Goal: Task Accomplishment & Management: Manage account settings

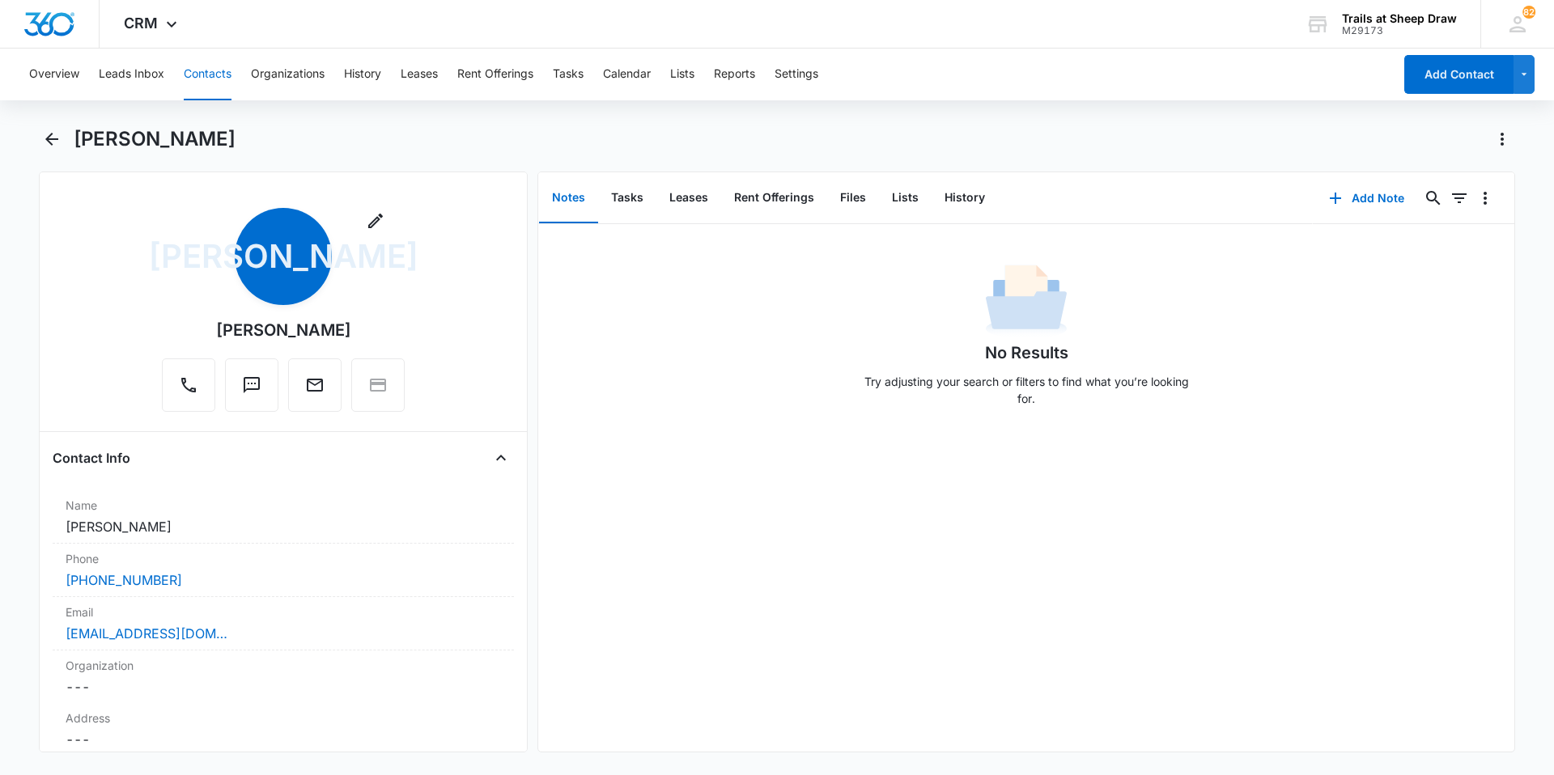
scroll to position [3671, 0]
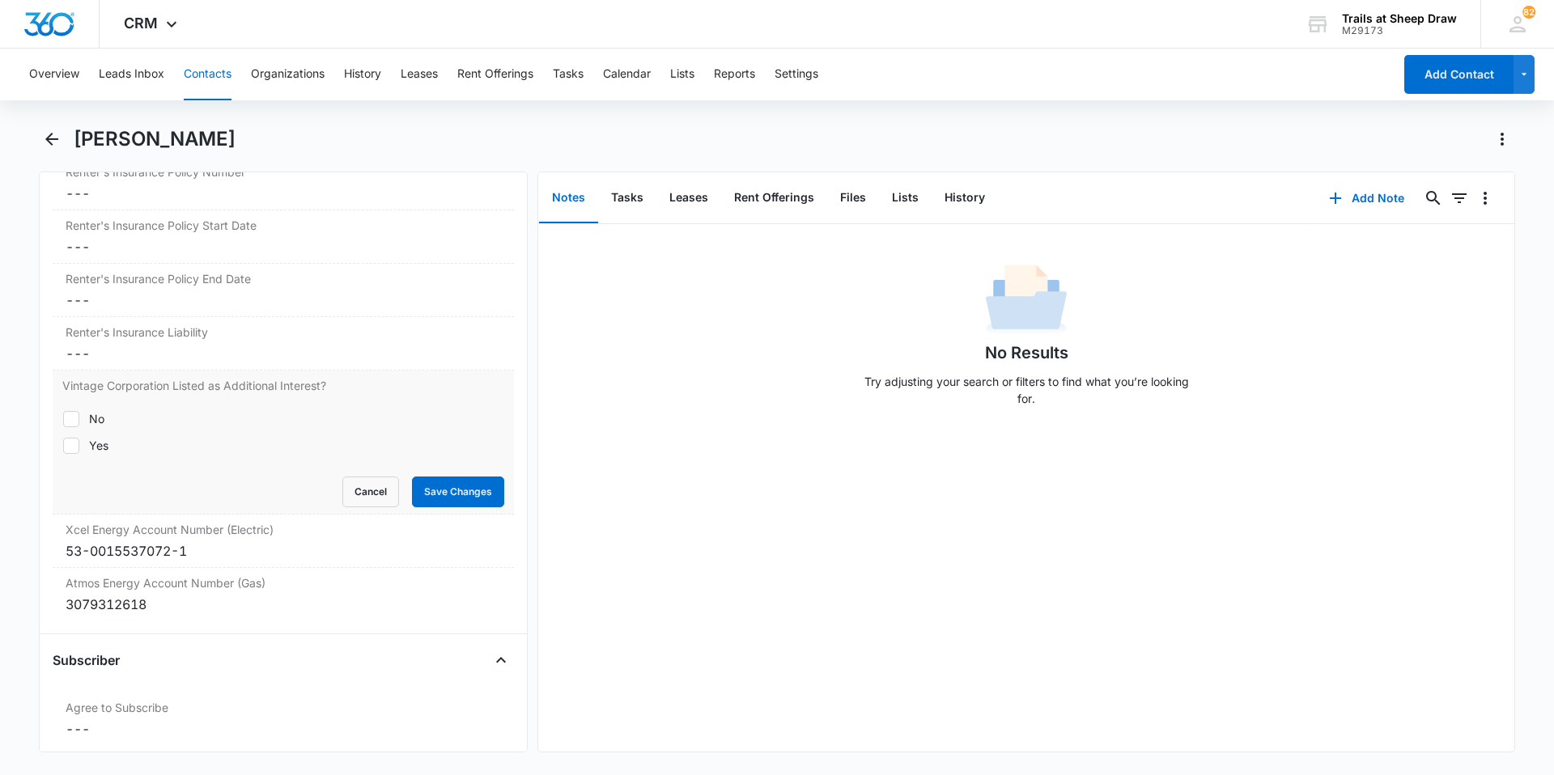
click at [70, 441] on icon at bounding box center [71, 446] width 15 height 15
click at [63, 445] on input "Yes" at bounding box center [62, 445] width 1 height 1
checkbox input "true"
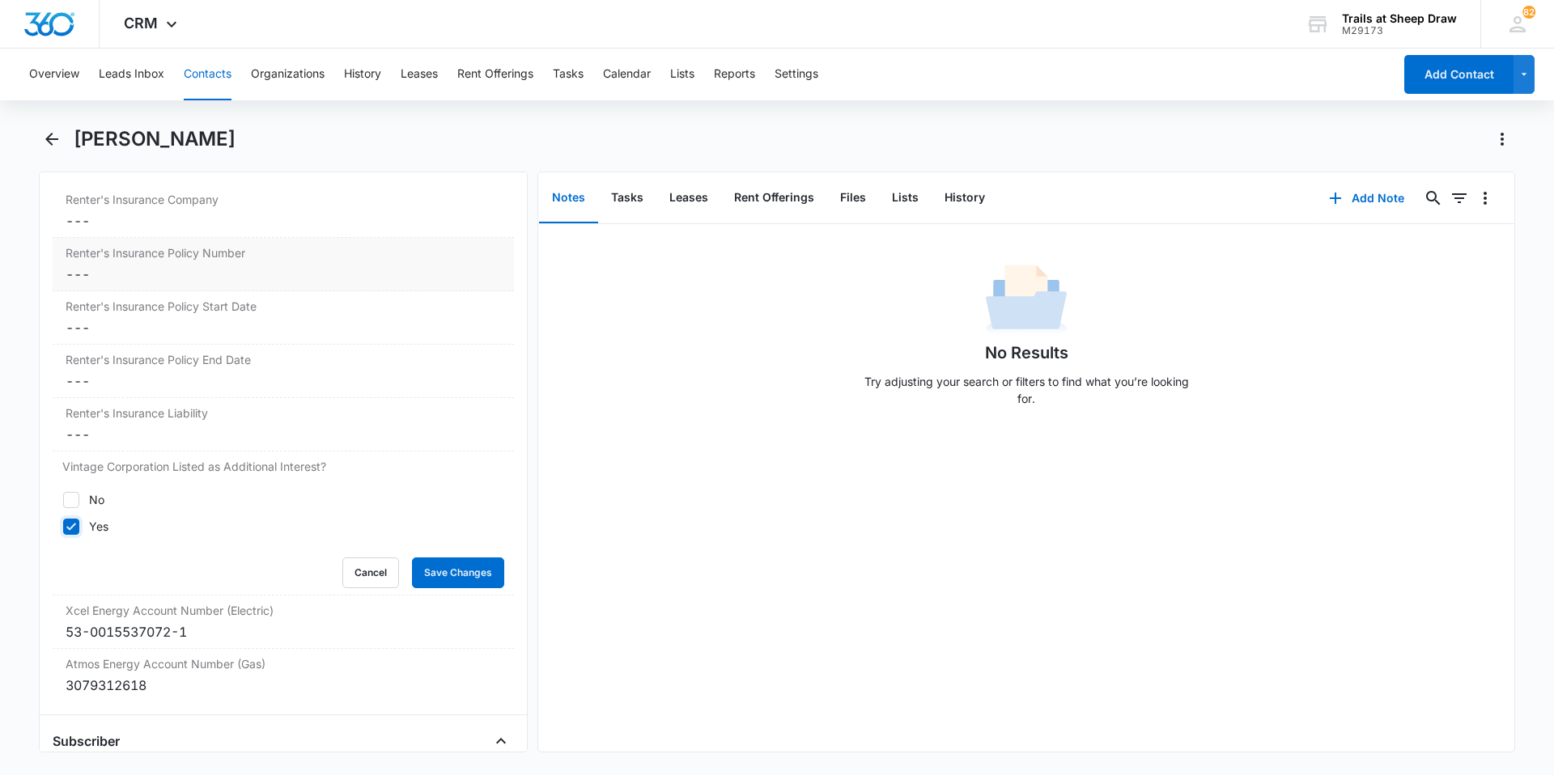
scroll to position [3509, 0]
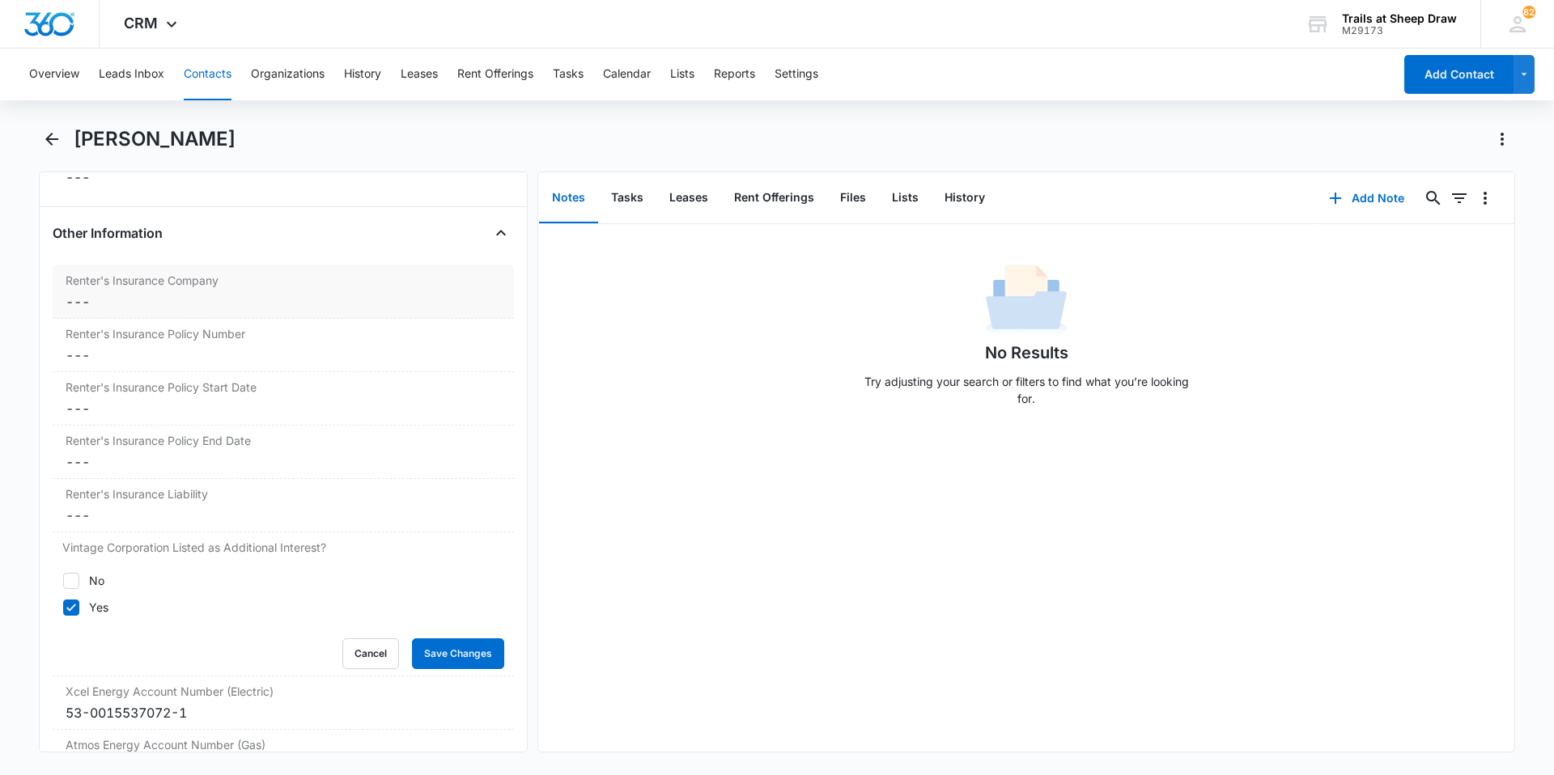
click at [140, 290] on div "Renter's Insurance Company Cancel Save Changes ---" at bounding box center [283, 291] width 461 height 53
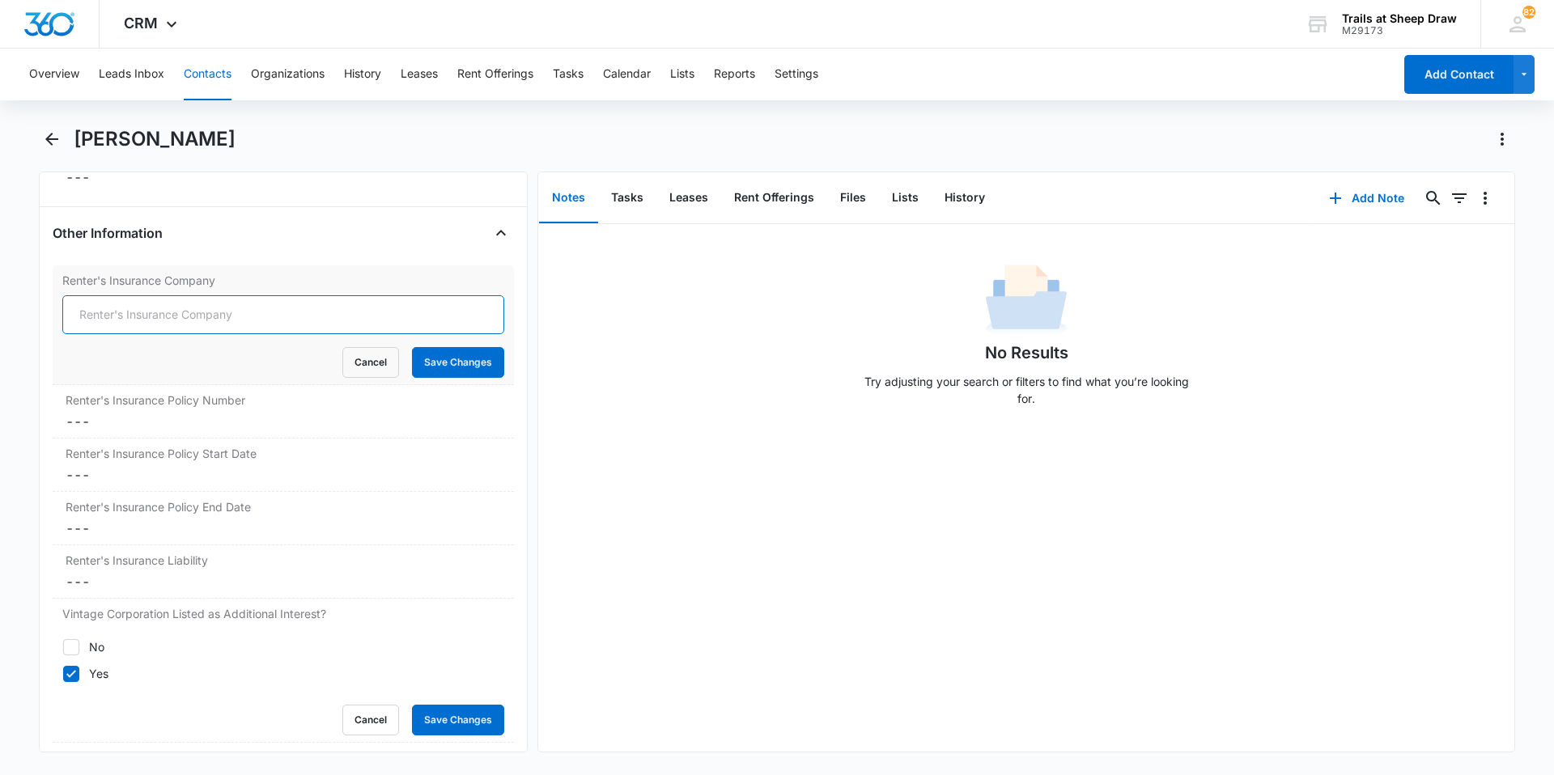
click at [163, 308] on input "Renter's Insurance Company" at bounding box center [283, 314] width 442 height 39
type input "Lemonade"
click at [119, 419] on dd "Cancel Save Changes ---" at bounding box center [283, 421] width 435 height 19
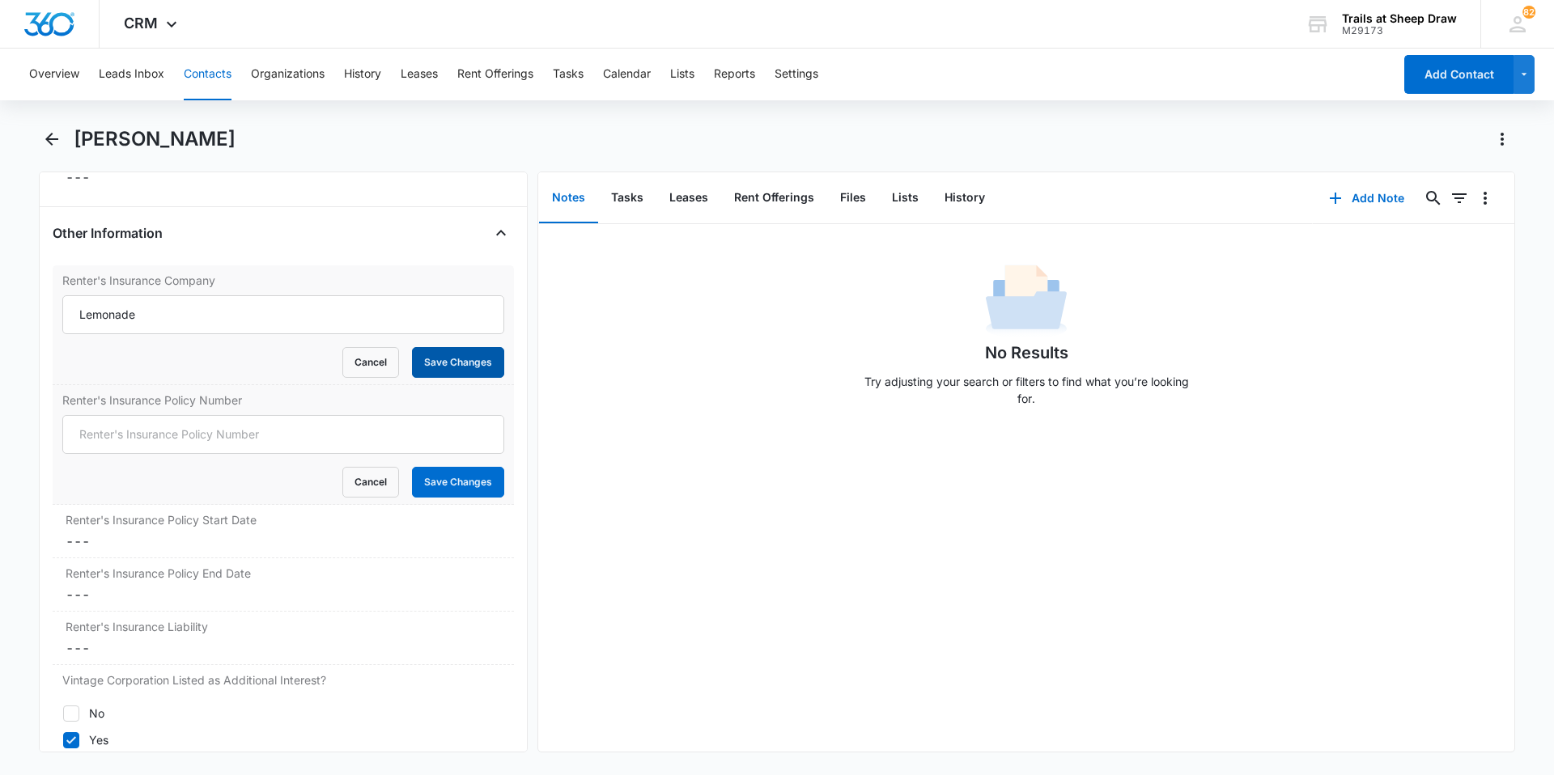
click at [447, 359] on button "Save Changes" at bounding box center [458, 362] width 92 height 31
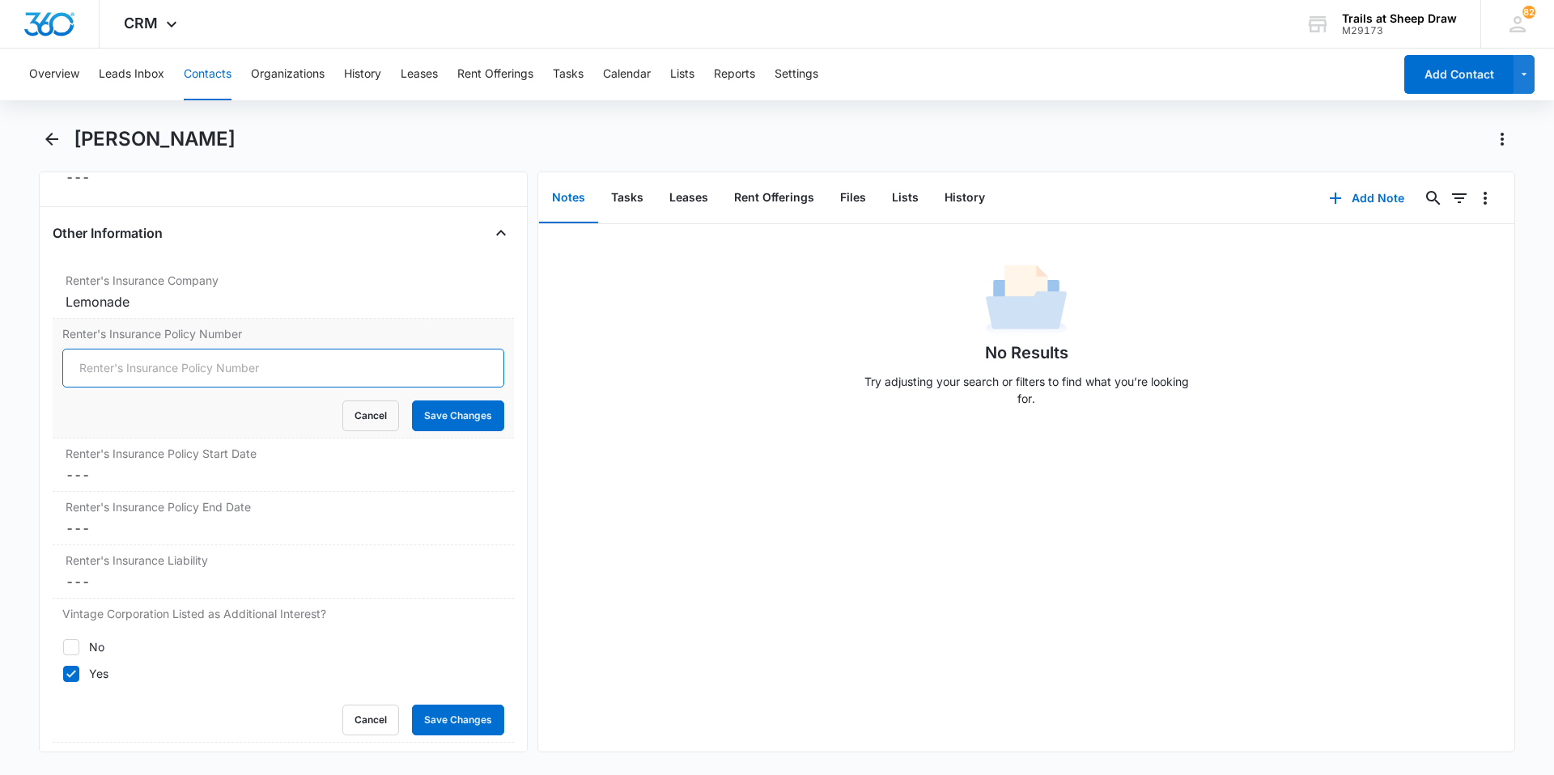
click at [129, 368] on input "Renter's Insurance Policy Number" at bounding box center [283, 368] width 442 height 39
paste input "LP8F461EE19"
type input "LP8F461EE19"
click at [431, 418] on button "Save Changes" at bounding box center [458, 416] width 92 height 31
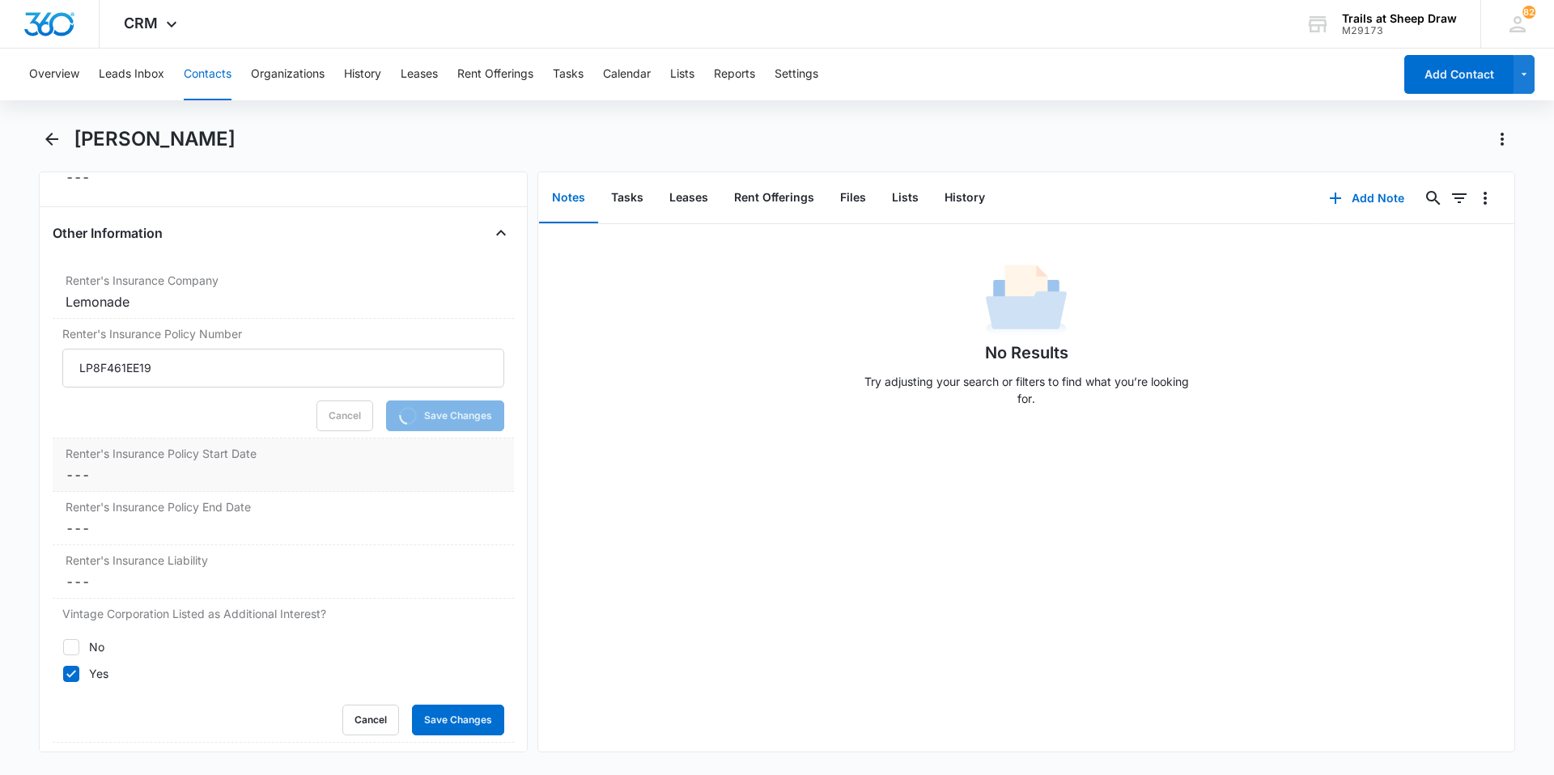
click at [160, 473] on dd "Cancel Save Changes ---" at bounding box center [283, 474] width 435 height 19
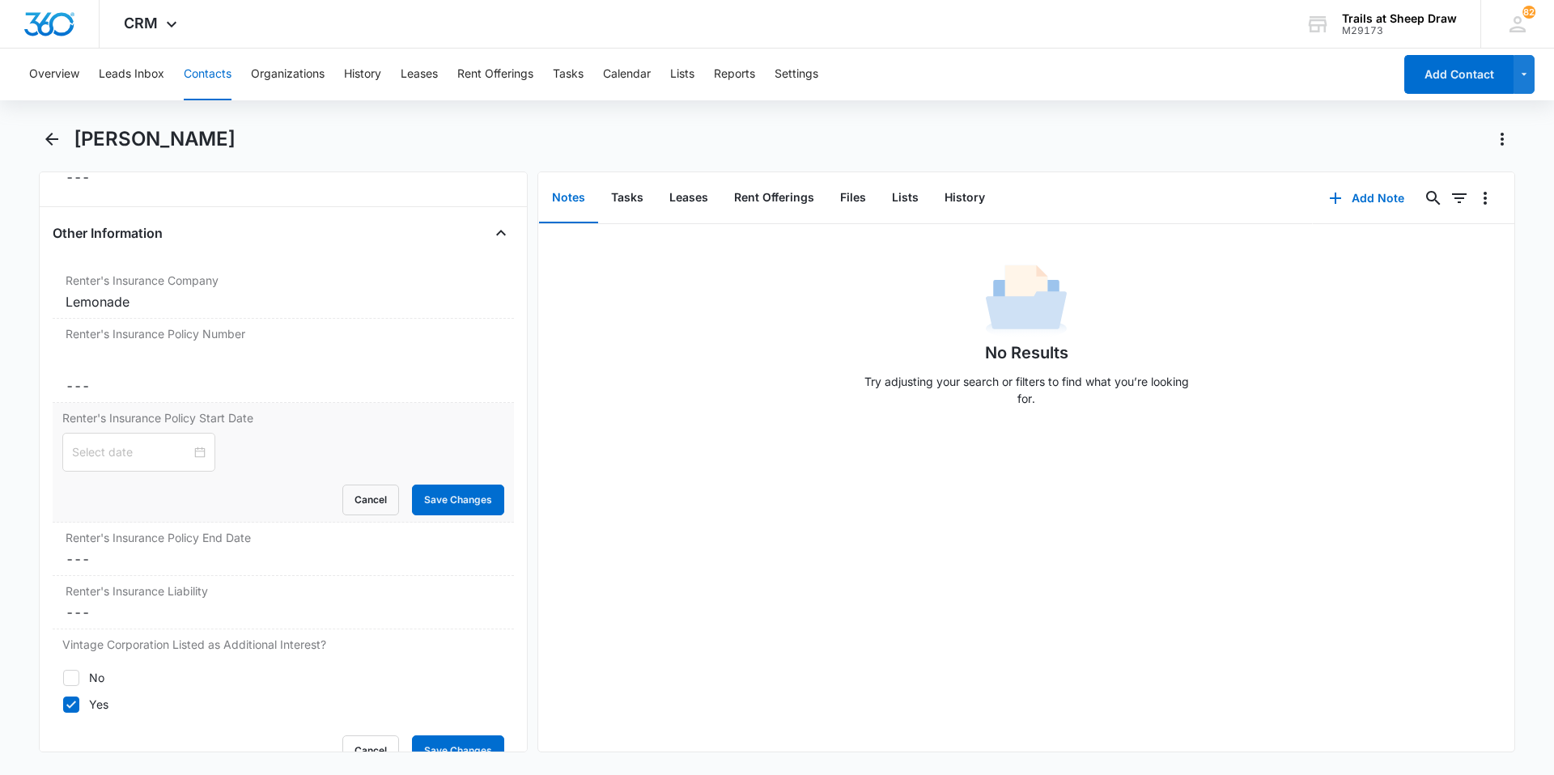
click at [189, 490] on div "Cancel Save Changes" at bounding box center [283, 500] width 442 height 31
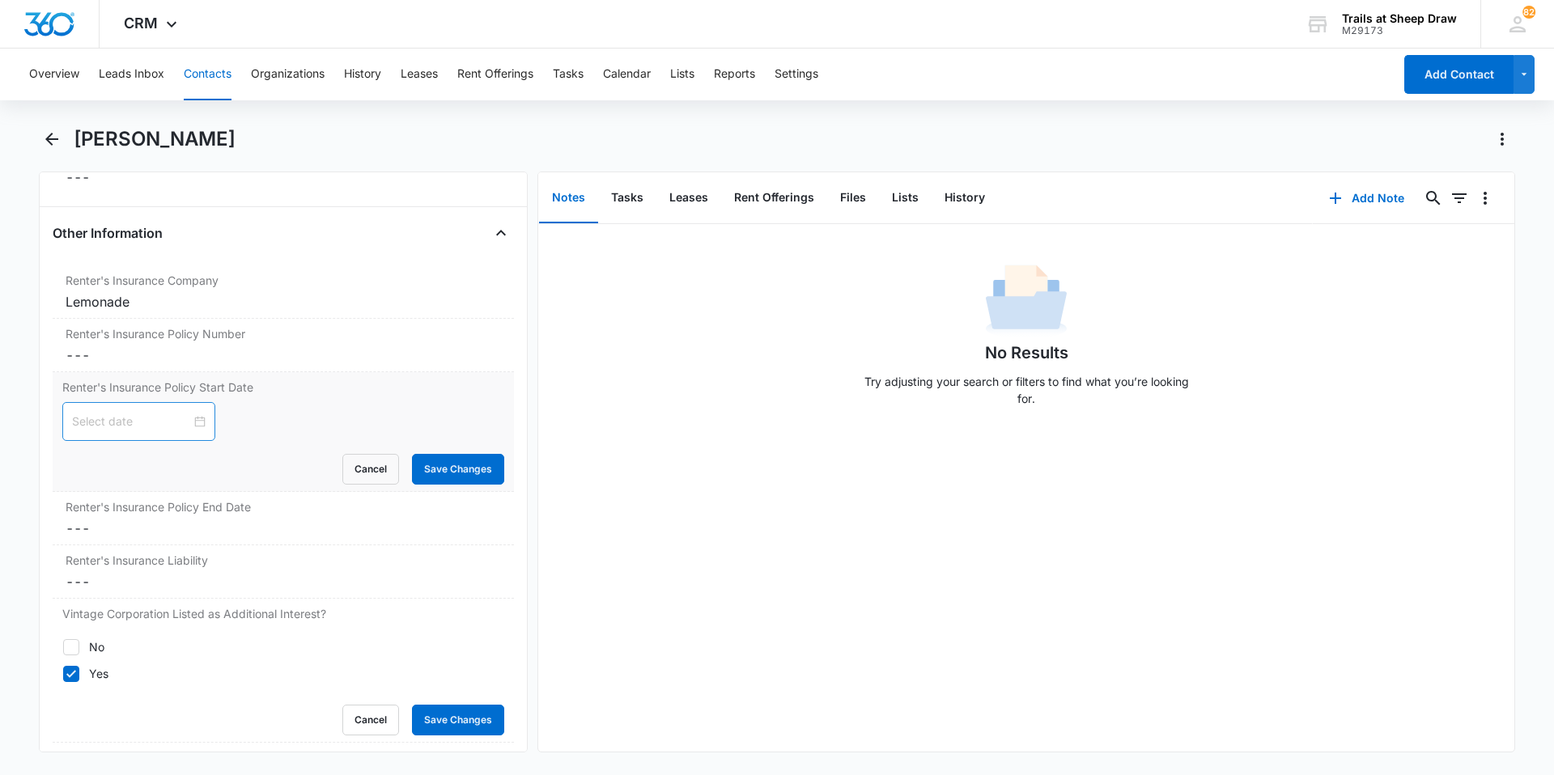
click at [193, 408] on div at bounding box center [138, 421] width 153 height 39
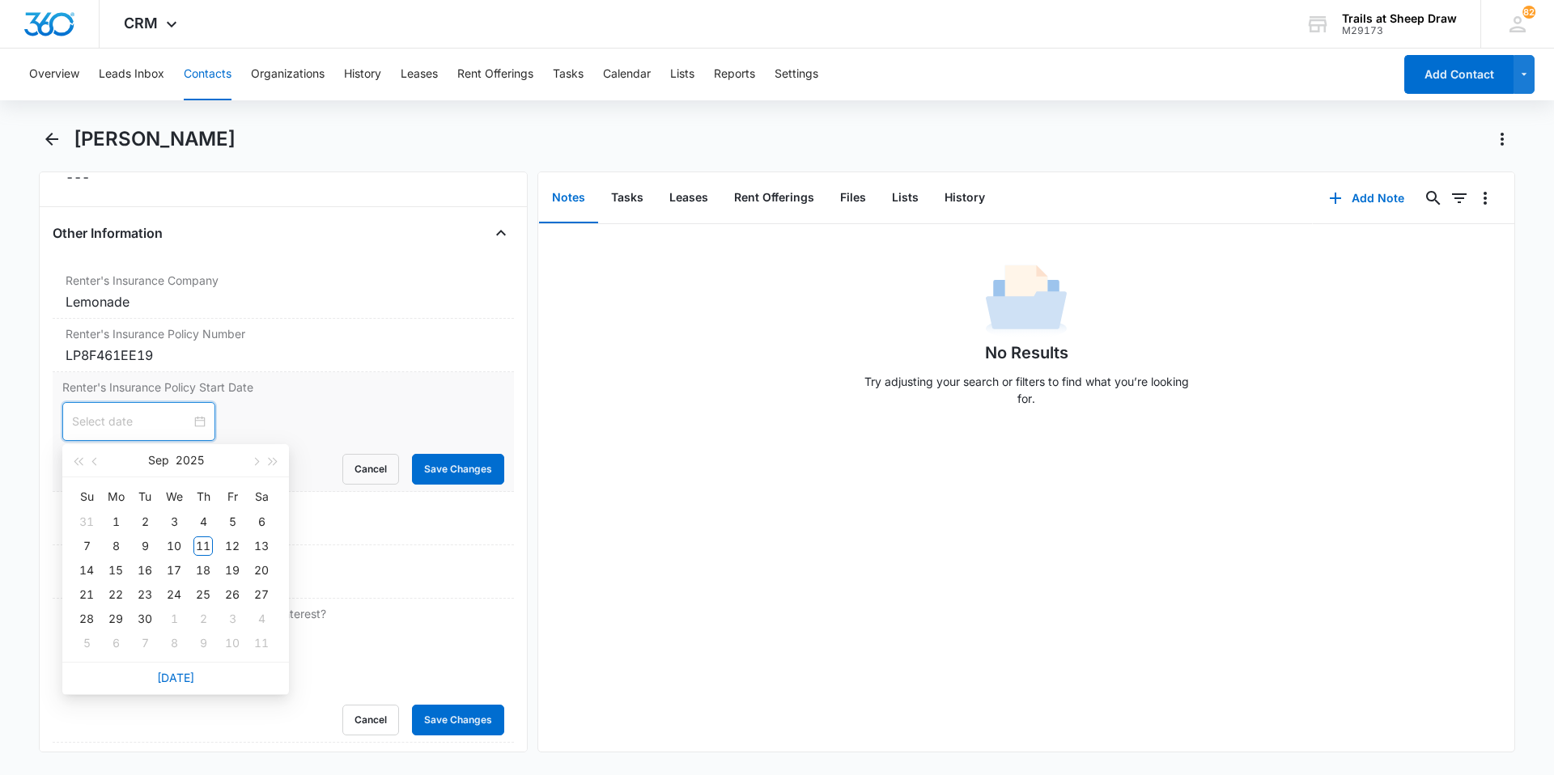
click at [193, 418] on div at bounding box center [139, 422] width 134 height 18
type input "[DATE]"
click at [231, 541] on div "12" at bounding box center [232, 546] width 19 height 19
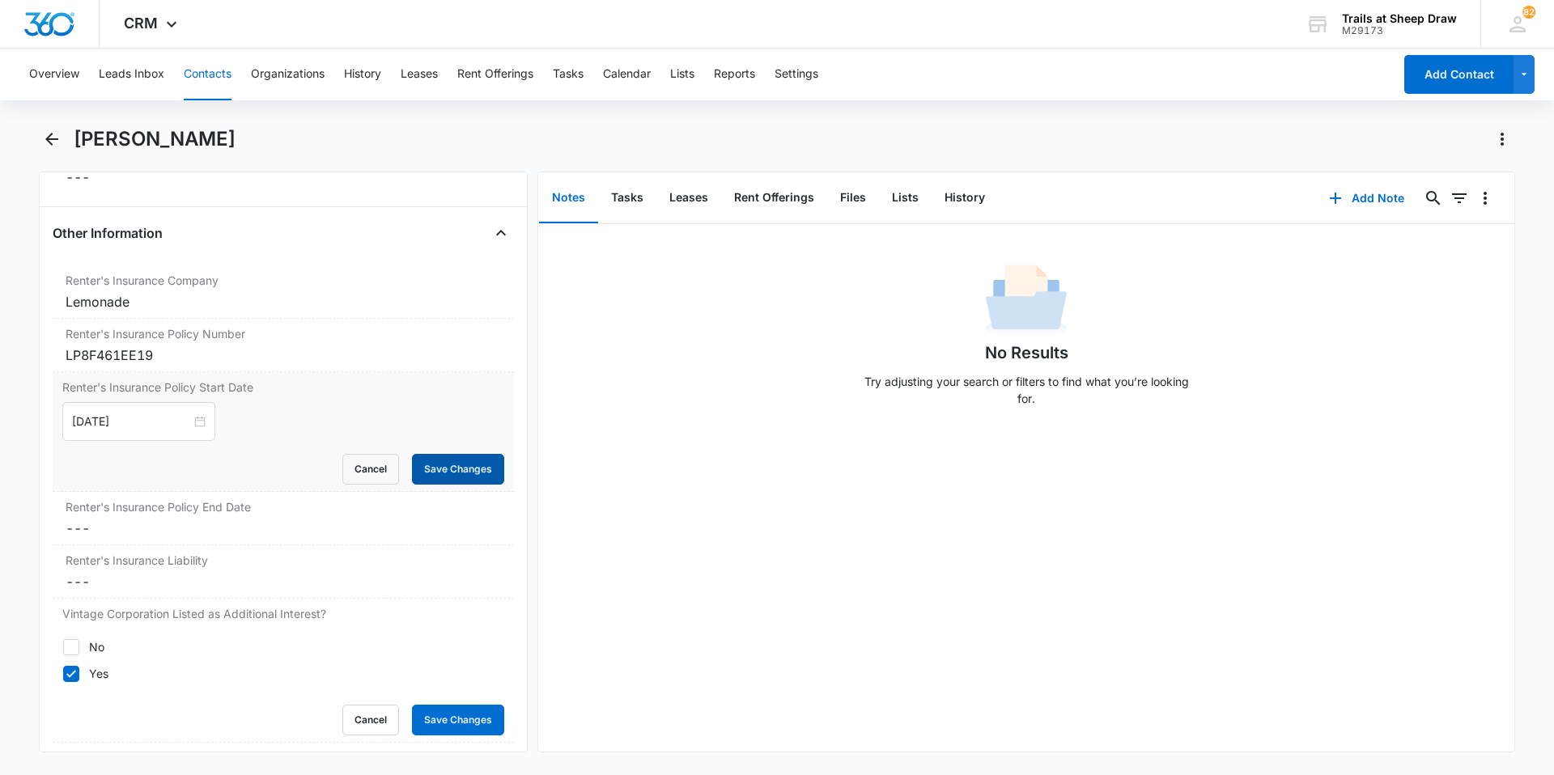
click at [456, 472] on button "Save Changes" at bounding box center [458, 469] width 92 height 31
click at [142, 524] on dd "Cancel Save Changes ---" at bounding box center [283, 528] width 435 height 19
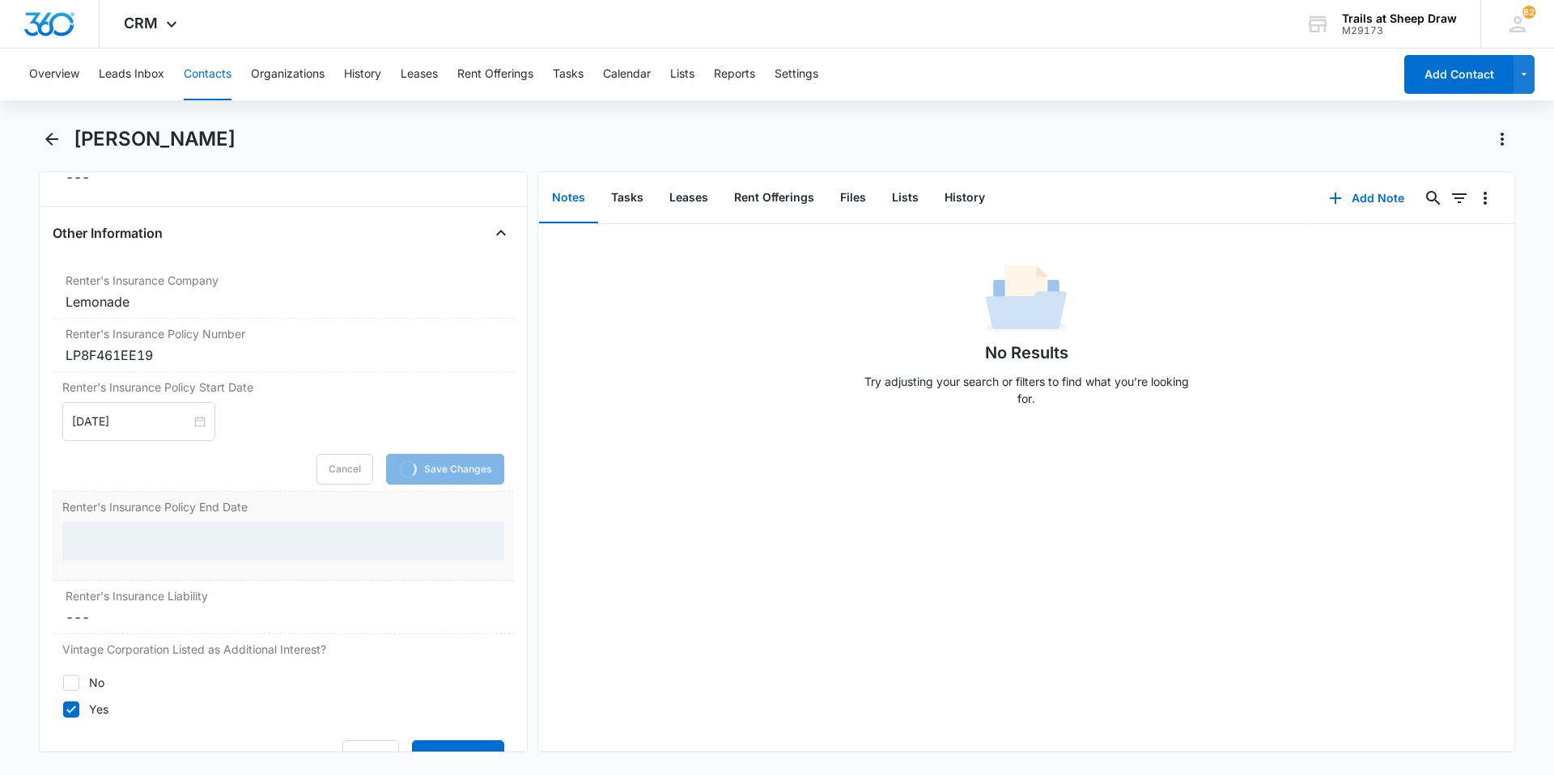
click at [158, 540] on div at bounding box center [283, 541] width 442 height 39
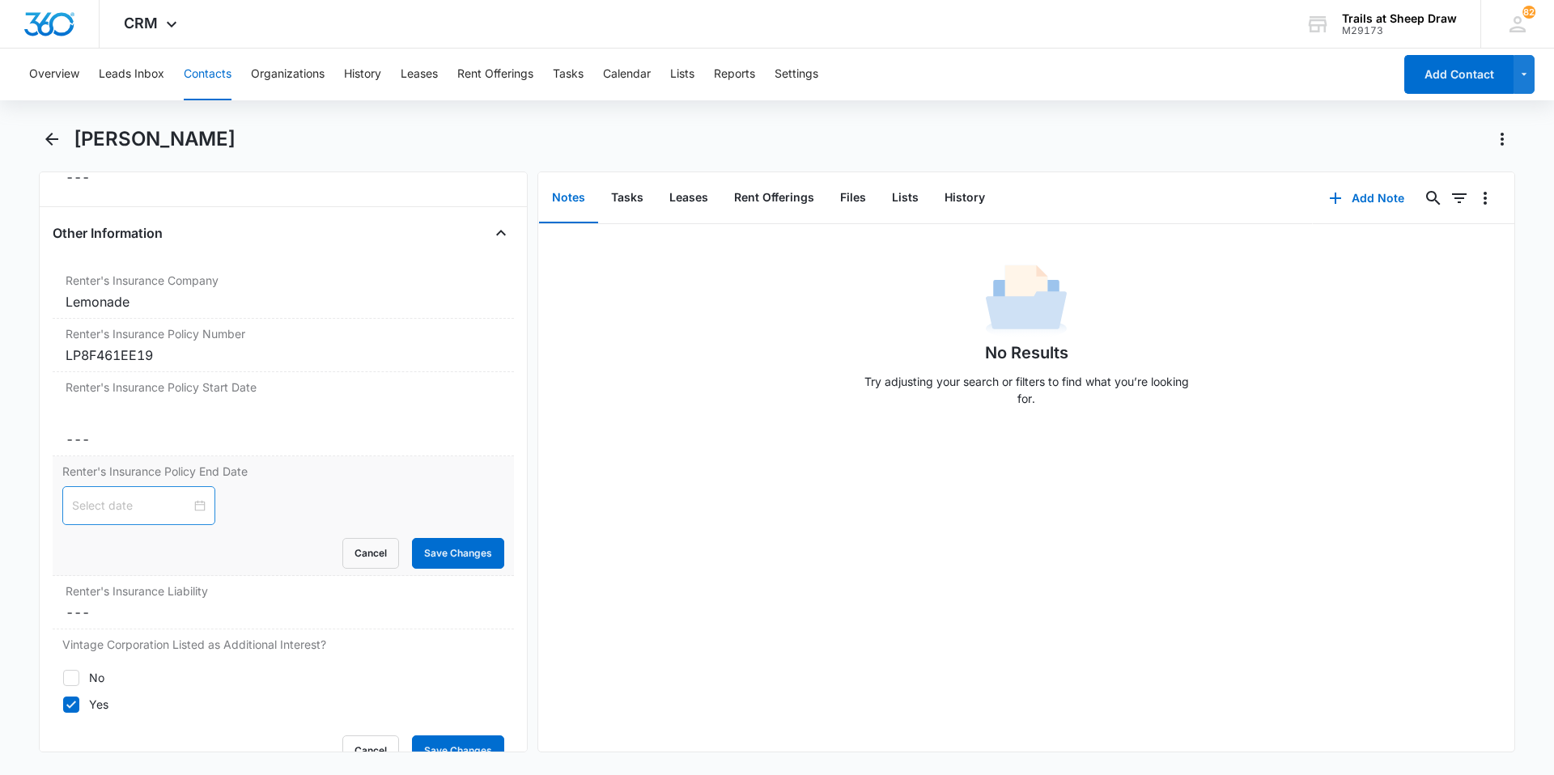
click at [189, 541] on form "Cancel Save Changes" at bounding box center [283, 527] width 442 height 83
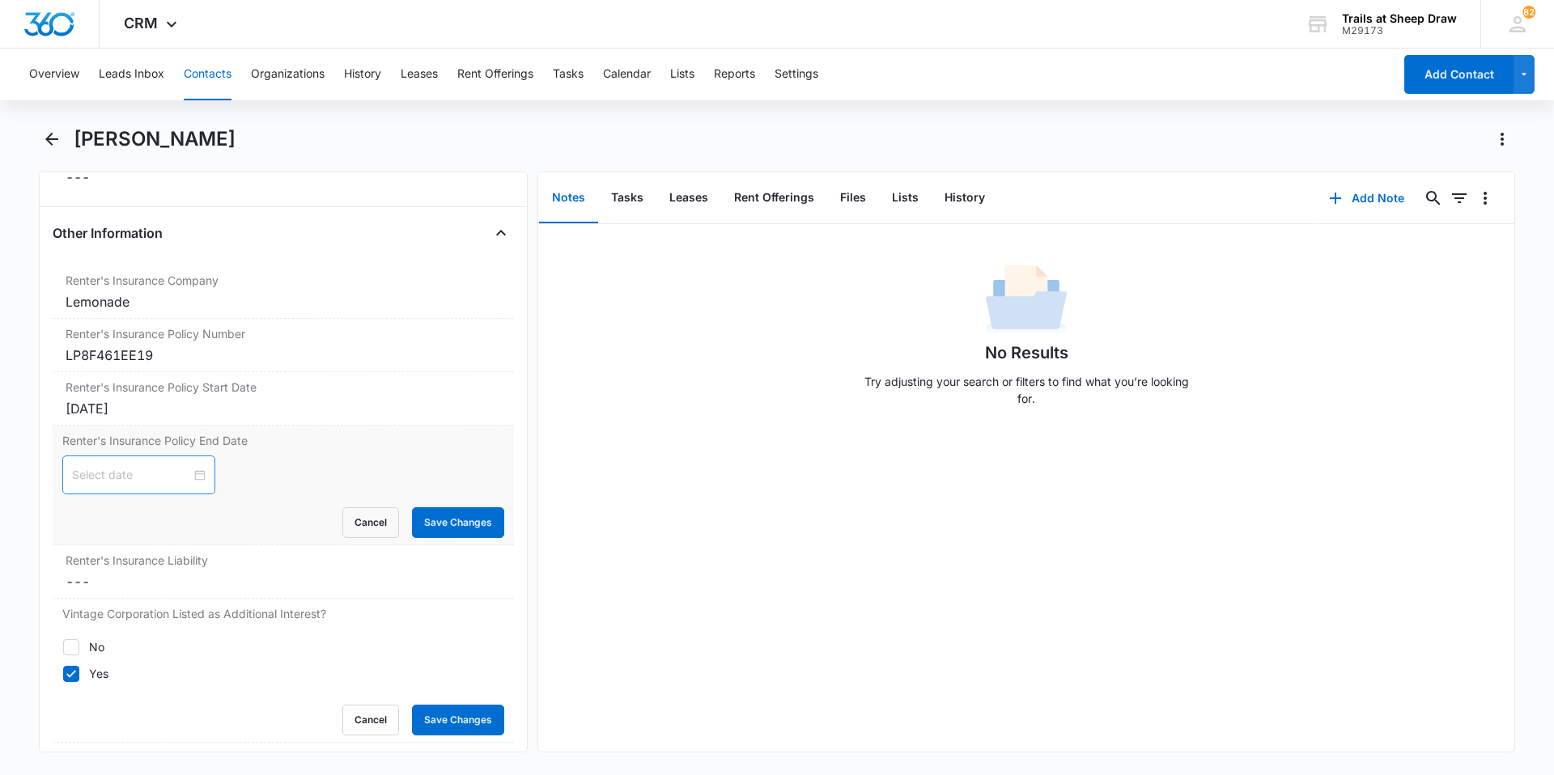
click at [194, 474] on div at bounding box center [138, 475] width 153 height 39
click at [270, 514] on span "button" at bounding box center [273, 515] width 8 height 8
type input "[DATE]"
click at [253, 594] on div "12" at bounding box center [261, 599] width 19 height 19
click at [426, 525] on button "Save Changes" at bounding box center [458, 522] width 92 height 31
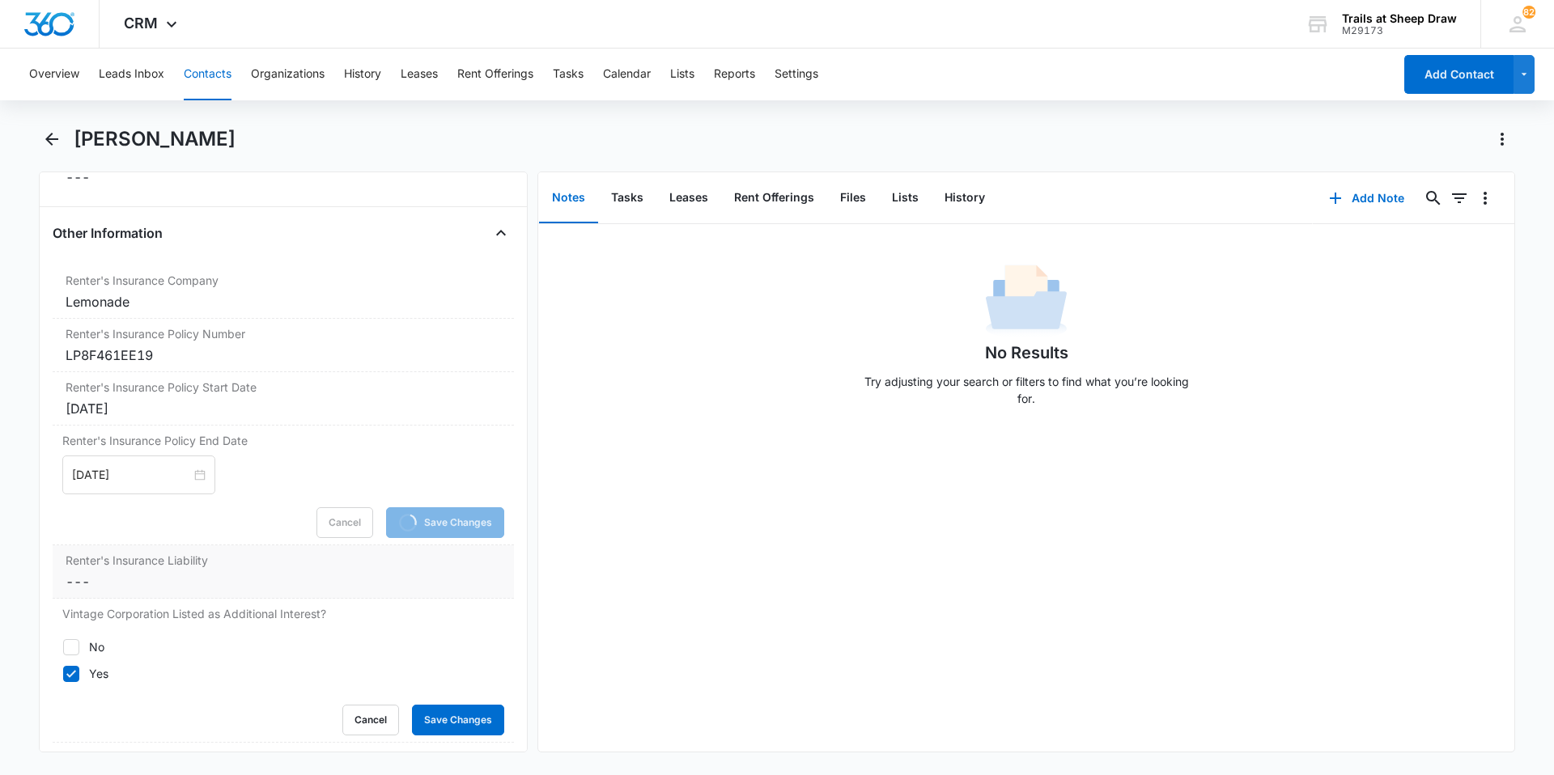
click at [125, 588] on dd "Cancel Save Changes ---" at bounding box center [283, 581] width 435 height 19
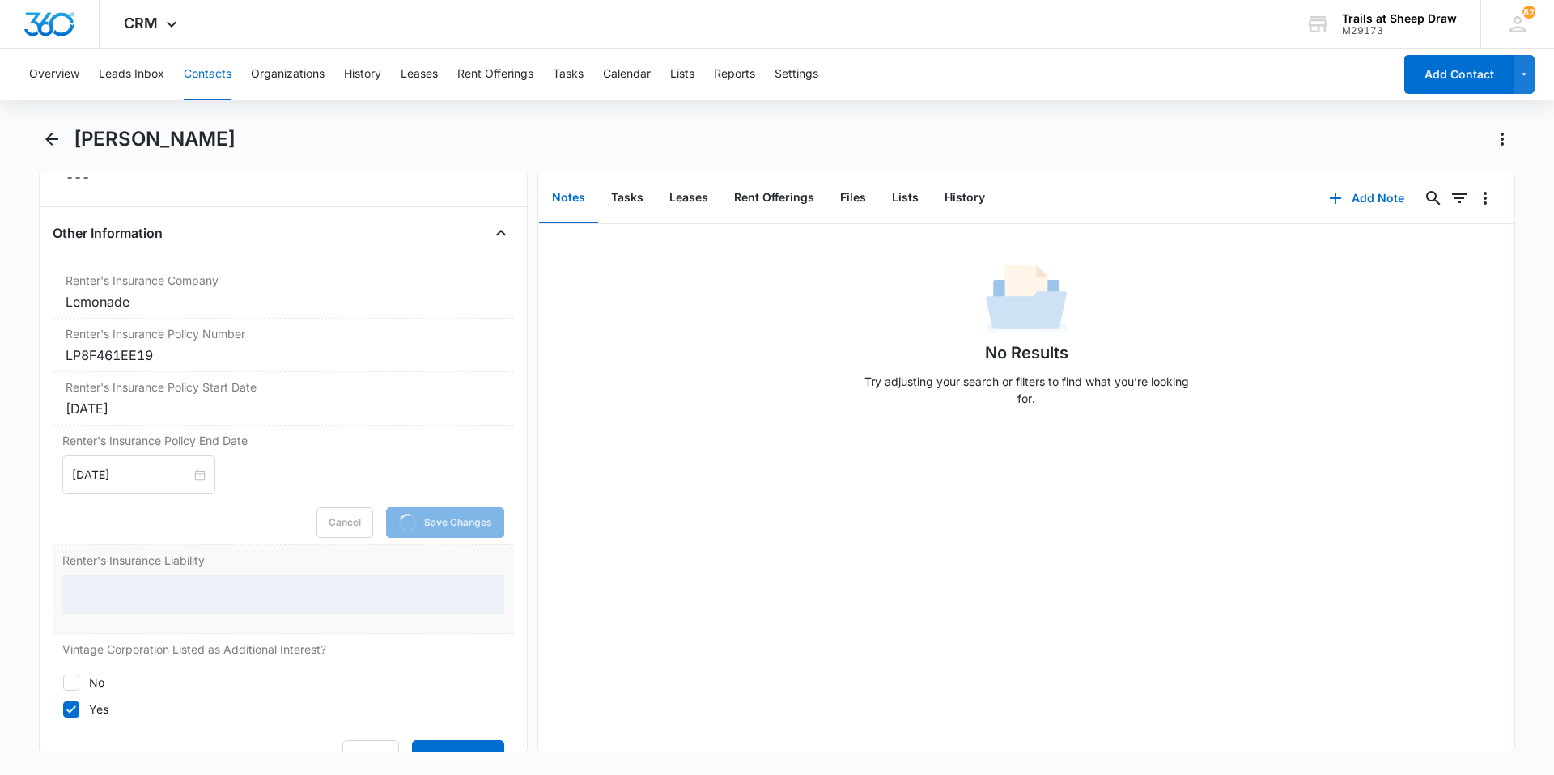
click at [130, 602] on div at bounding box center [283, 594] width 442 height 39
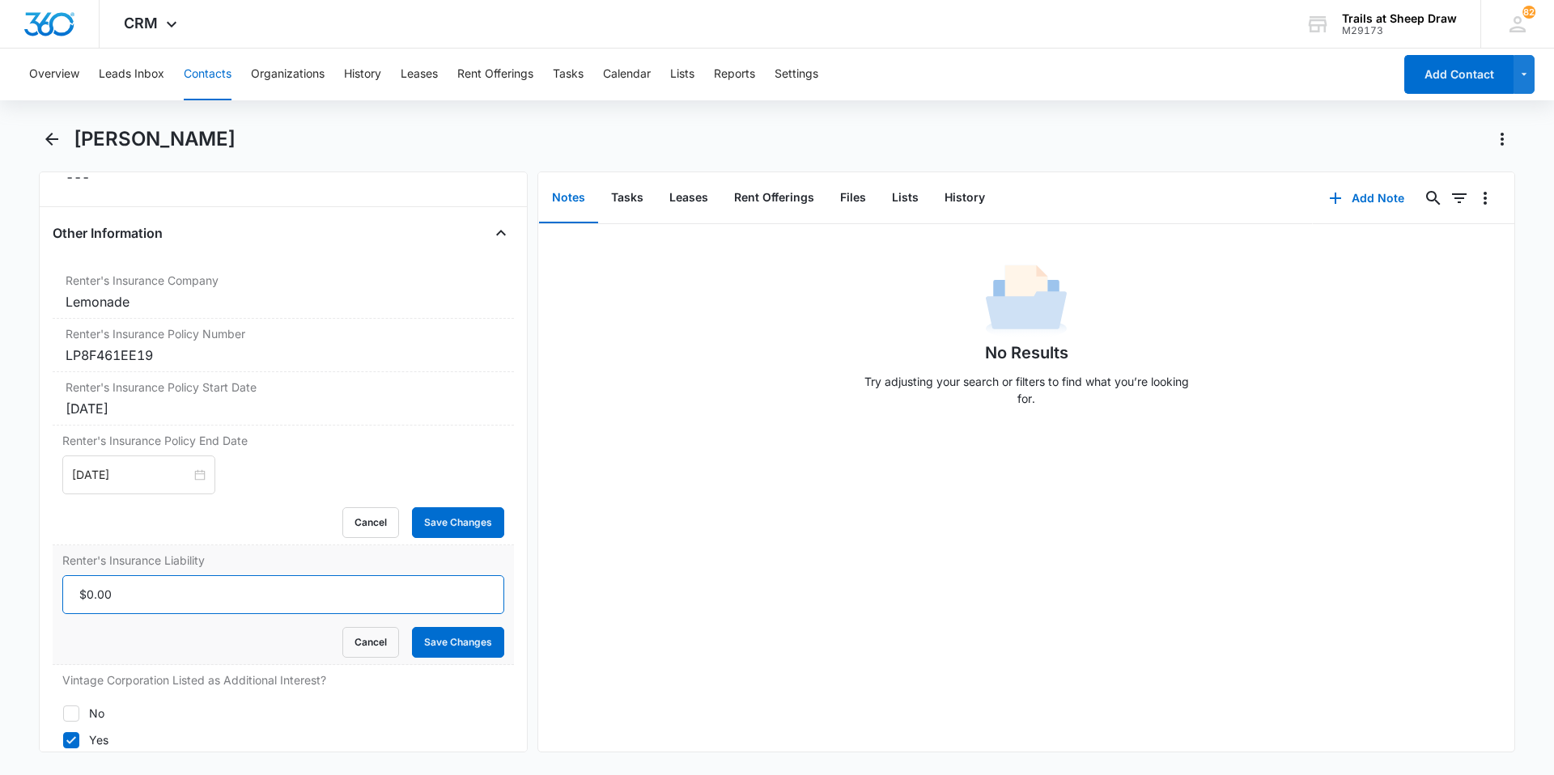
click at [145, 596] on input "Renter's Insurance Liability" at bounding box center [283, 594] width 442 height 39
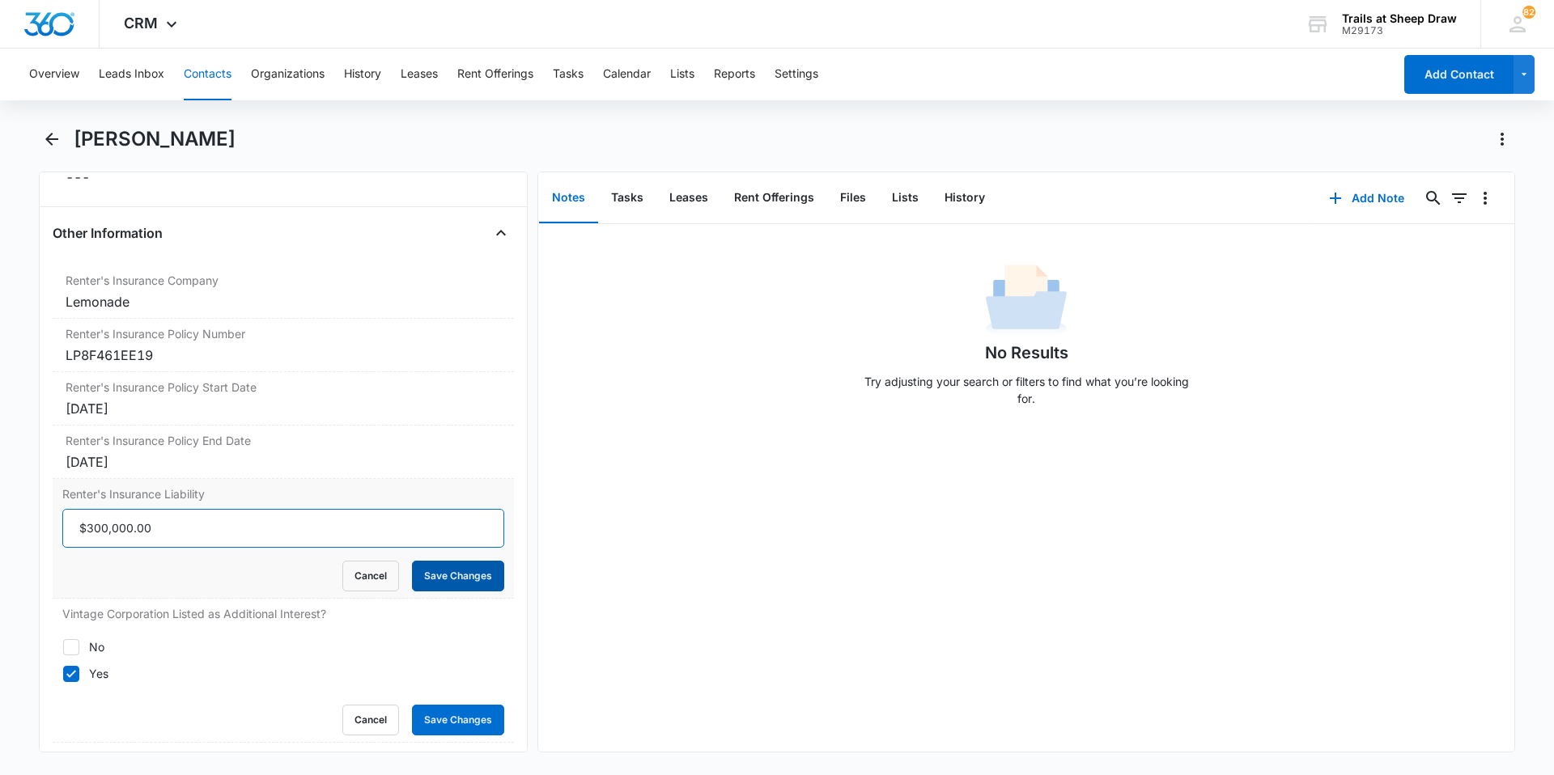
type input "$300,000.00"
click at [450, 570] on button "Save Changes" at bounding box center [458, 576] width 92 height 31
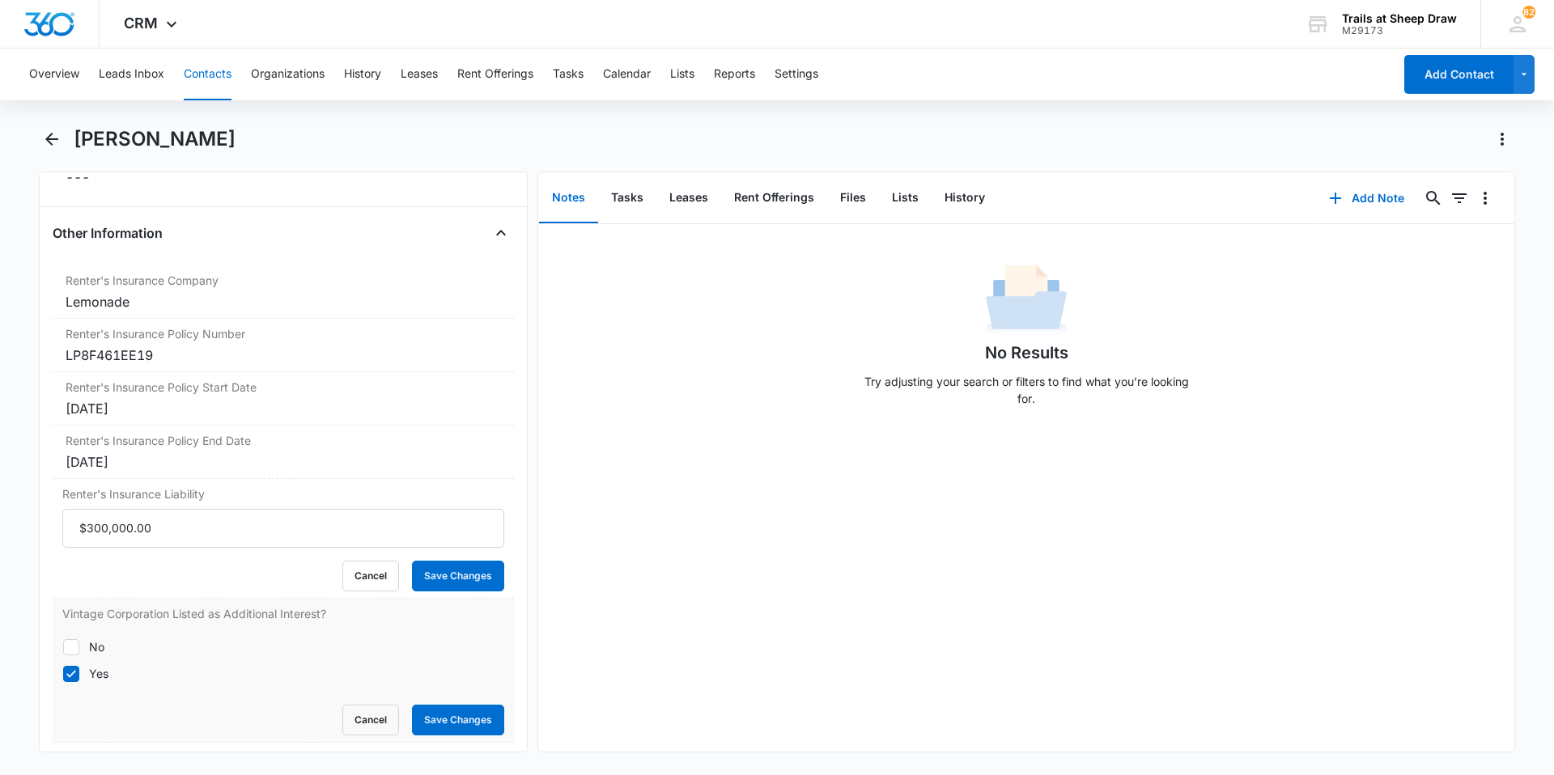
scroll to position [3671, 0]
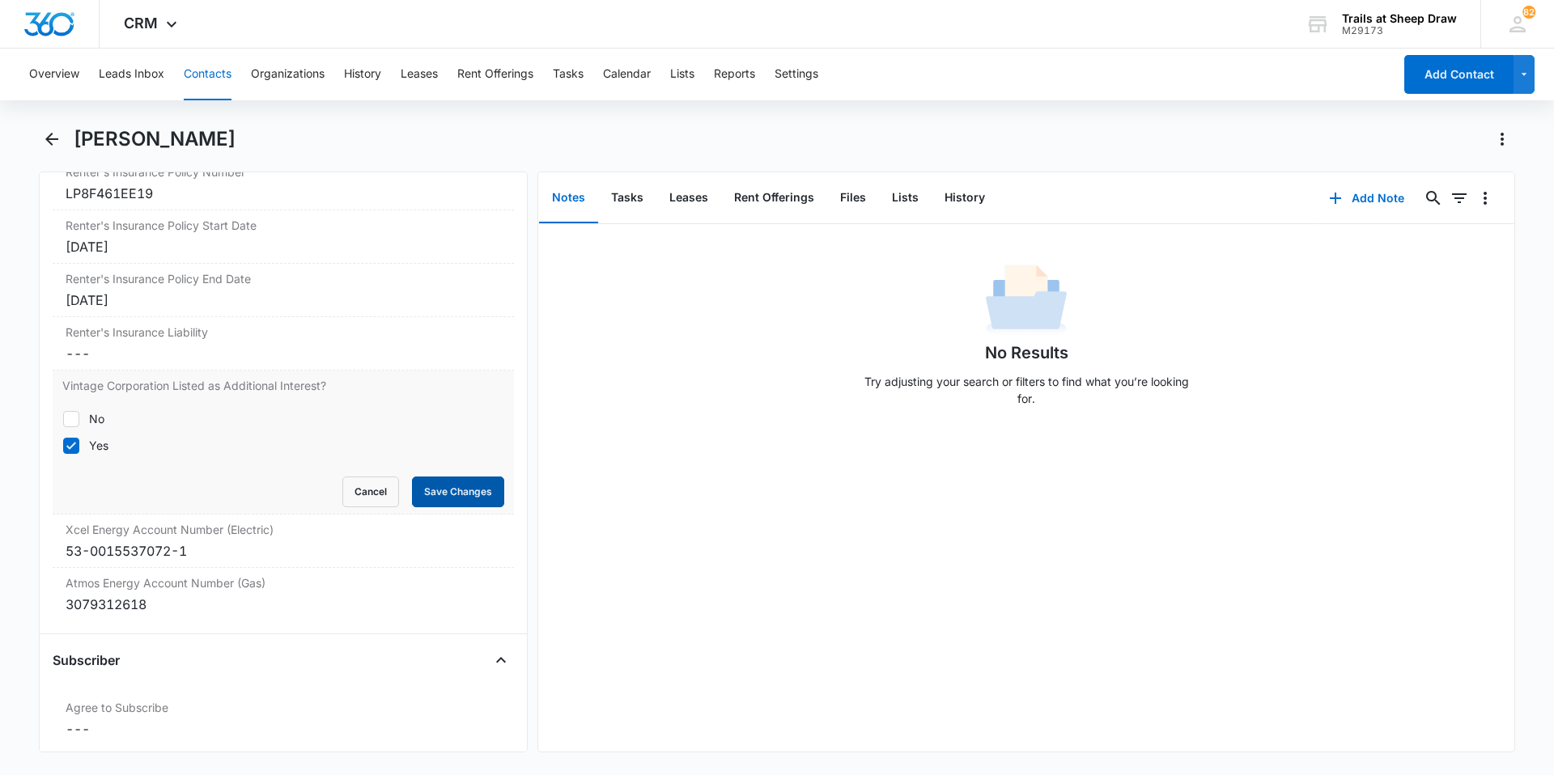
click at [457, 500] on button "Save Changes" at bounding box center [458, 492] width 92 height 31
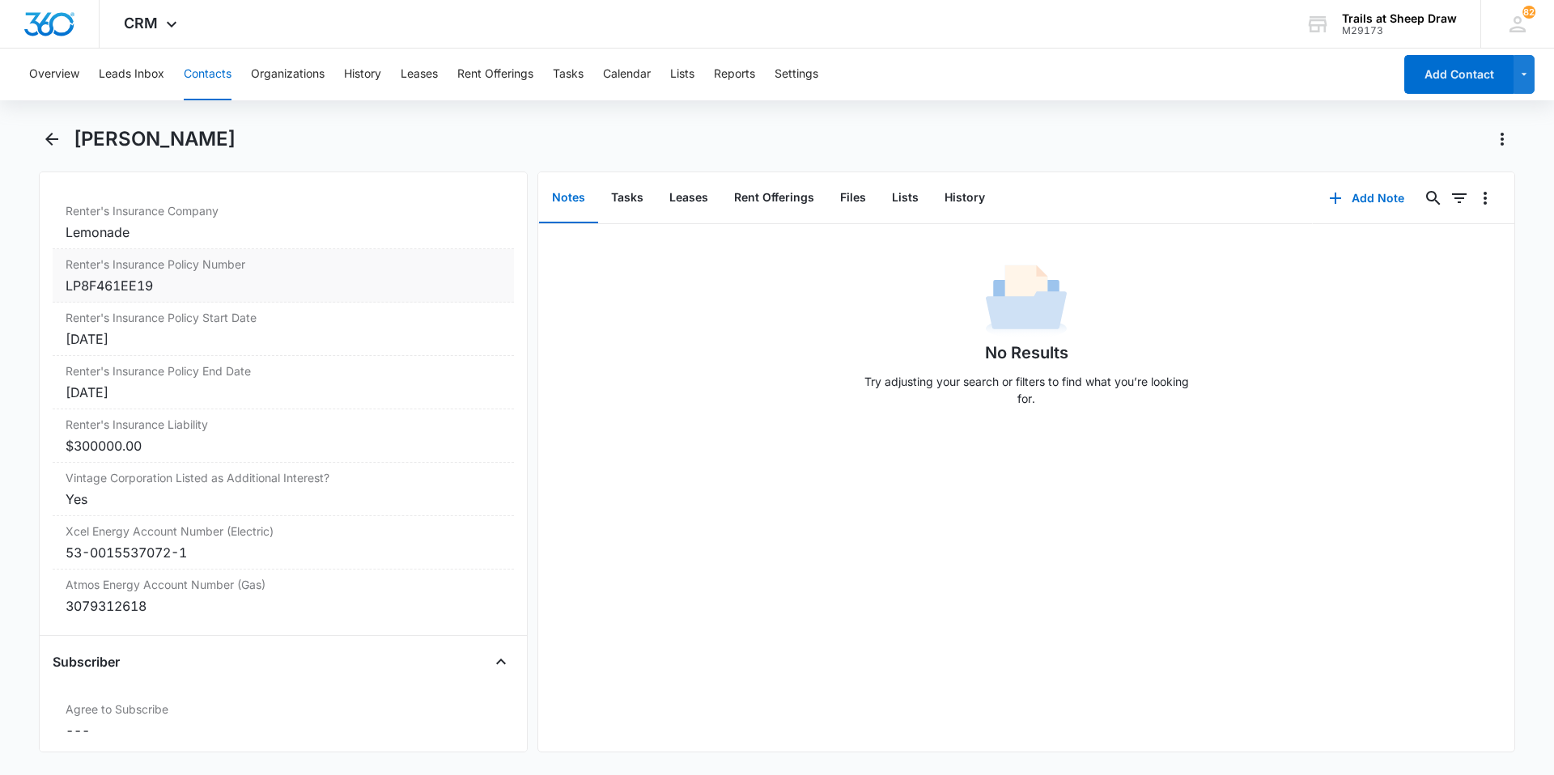
scroll to position [3590, 0]
